Goal: Information Seeking & Learning: Find specific fact

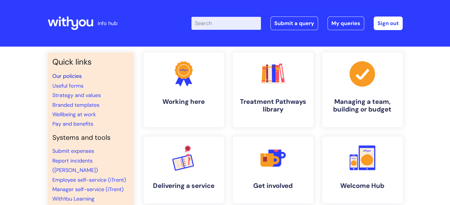
click at [69, 77] on link "Our policies" at bounding box center [66, 76] width 29 height 7
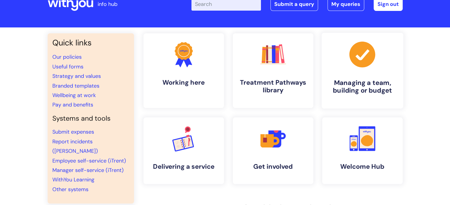
scroll to position [30, 0]
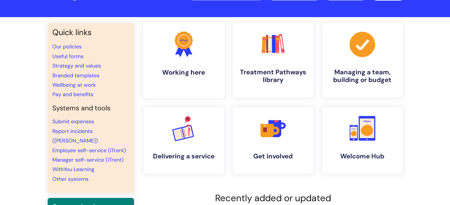
click at [188, 62] on link ".cls-1{fill:#f89b22;}.cls-1,.cls-2,.cls-3{stroke-width:0px;}.cls-2{fill:#2d3cff…" at bounding box center [183, 60] width 82 height 76
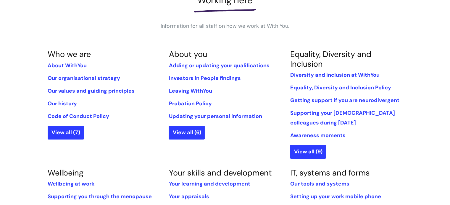
scroll to position [59, 0]
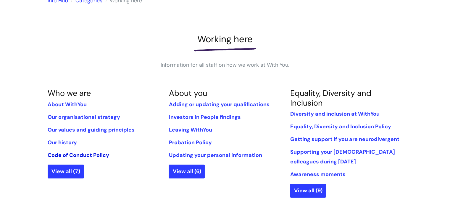
click at [88, 156] on link "Code of Conduct Policy" at bounding box center [78, 155] width 61 height 7
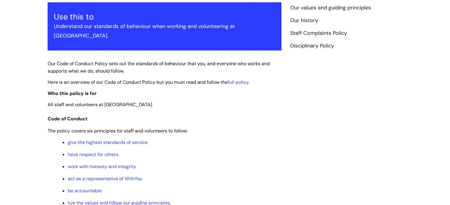
scroll to position [148, 0]
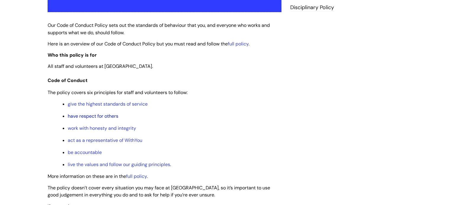
click at [90, 113] on link "have respect for others" at bounding box center [93, 116] width 51 height 6
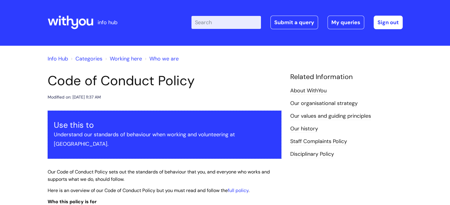
scroll to position [0, 0]
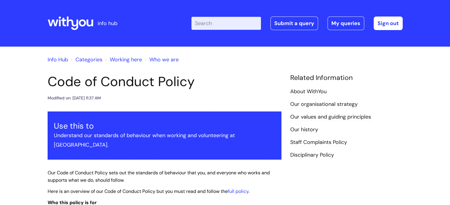
click at [328, 115] on link "Our values and guiding principles" at bounding box center [330, 118] width 81 height 8
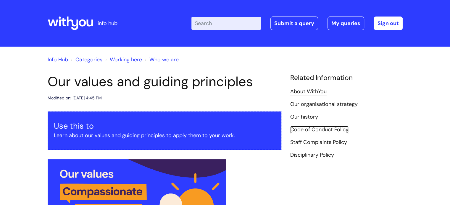
drag, startPoint x: 325, startPoint y: 132, endPoint x: 368, endPoint y: 143, distance: 44.7
click at [325, 132] on link "Code of Conduct Policy" at bounding box center [319, 130] width 58 height 8
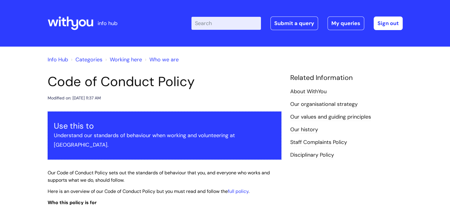
click at [234, 22] on input "Enter your search term here..." at bounding box center [225, 23] width 69 height 13
type input "pay review"
click button "Search" at bounding box center [0, 0] width 0 height 0
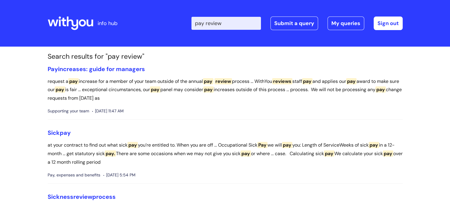
click at [80, 25] on icon at bounding box center [82, 23] width 7 height 7
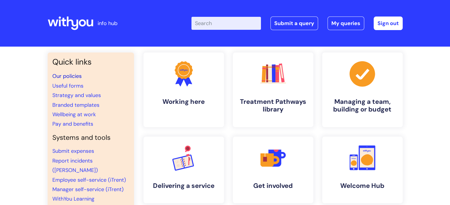
click at [78, 76] on link "Our policies" at bounding box center [66, 76] width 29 height 7
